Goal: Check status: Check status

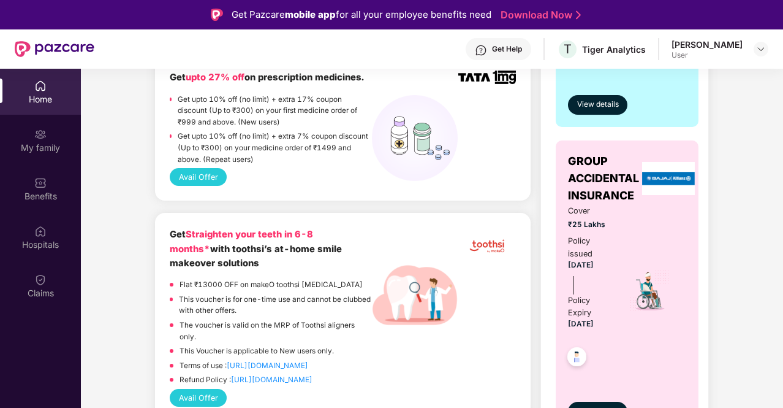
scroll to position [552, 0]
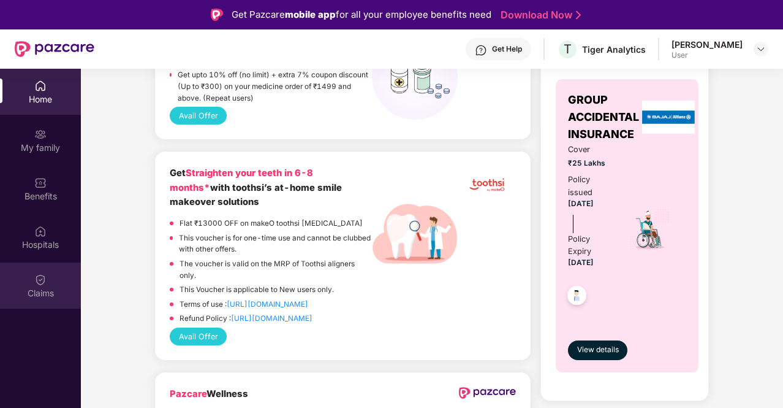
click at [25, 296] on div "Claims" at bounding box center [40, 293] width 81 height 12
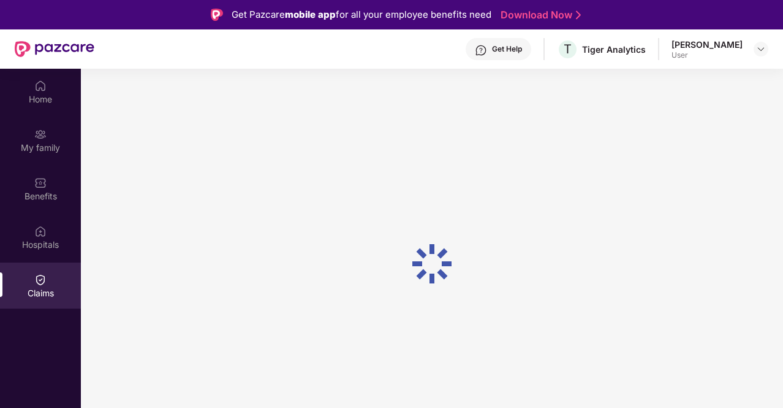
scroll to position [0, 0]
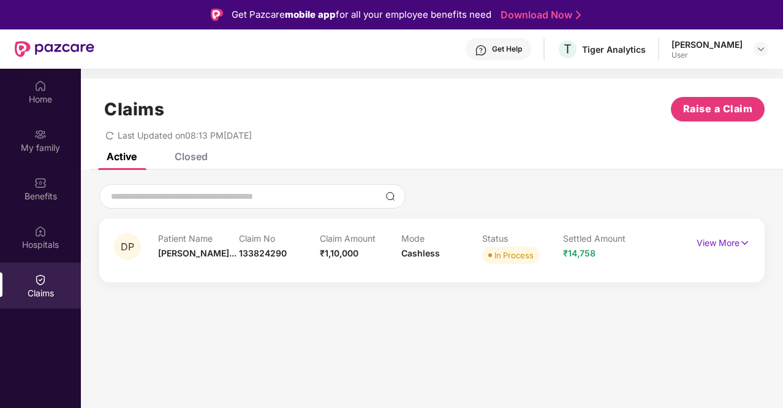
drag, startPoint x: 398, startPoint y: 333, endPoint x: 601, endPoint y: 223, distance: 230.9
click at [401, 333] on section "Claims Raise a Claim Last Updated on 08:13 PM[DATE] Active Closed DP Patient Na…" at bounding box center [432, 273] width 702 height 408
click at [718, 238] on p "View More" at bounding box center [723, 241] width 53 height 17
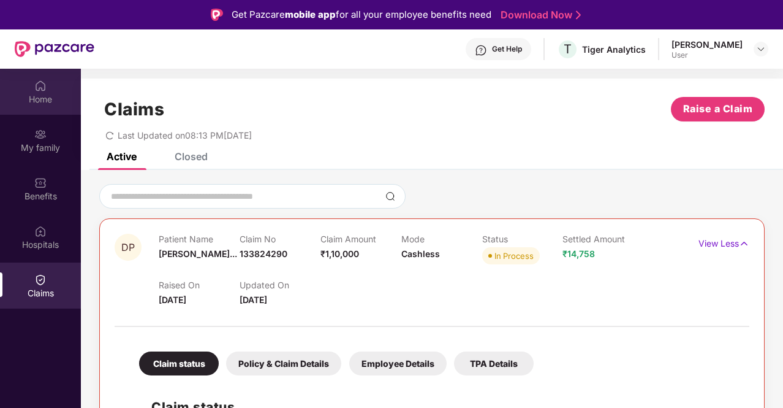
click at [48, 101] on div "Home" at bounding box center [40, 99] width 81 height 12
